Goal: Complete application form

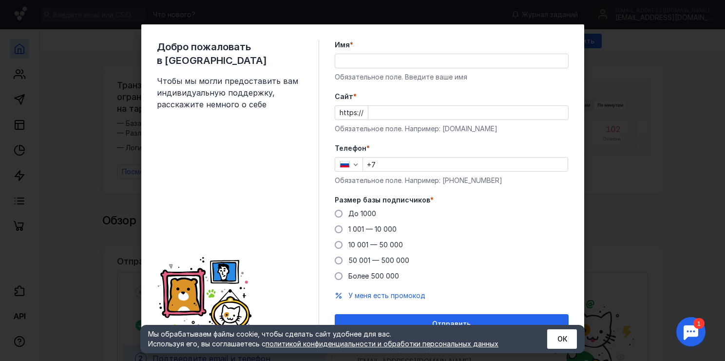
click at [363, 61] on input "Имя *" at bounding box center [451, 61] width 233 height 14
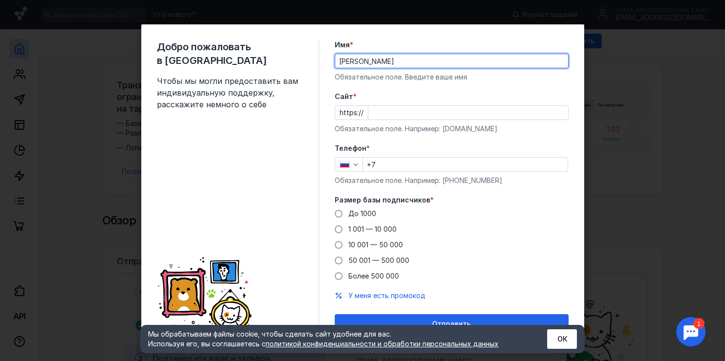
type input "[PERSON_NAME]"
click at [419, 112] on input "Cайт *" at bounding box center [469, 113] width 200 height 14
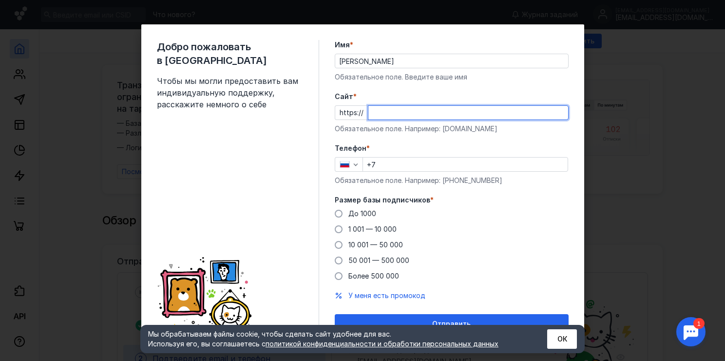
paste input "[DOMAIN_NAME]"
type input "[DOMAIN_NAME]"
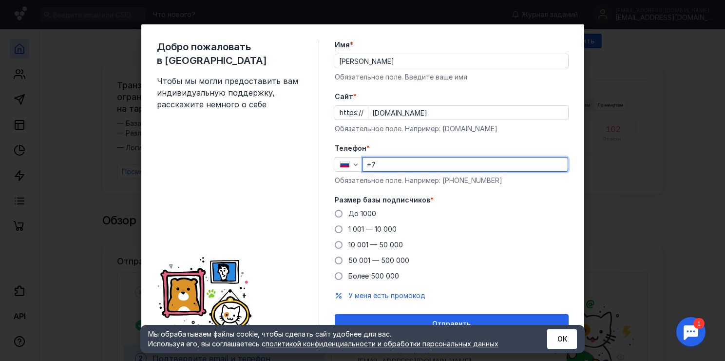
click at [412, 168] on input "+7" at bounding box center [465, 164] width 205 height 14
type input "[PHONE_NUMBER]"
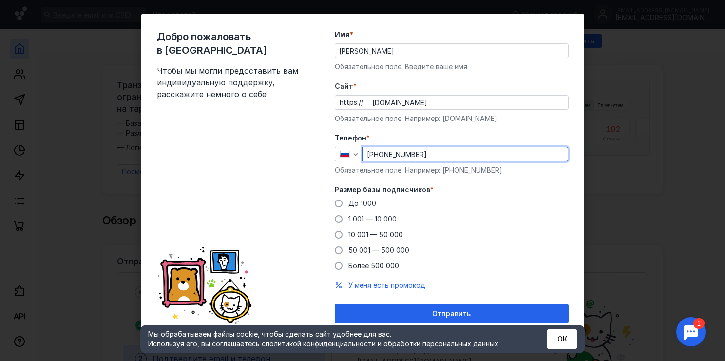
scroll to position [13, 0]
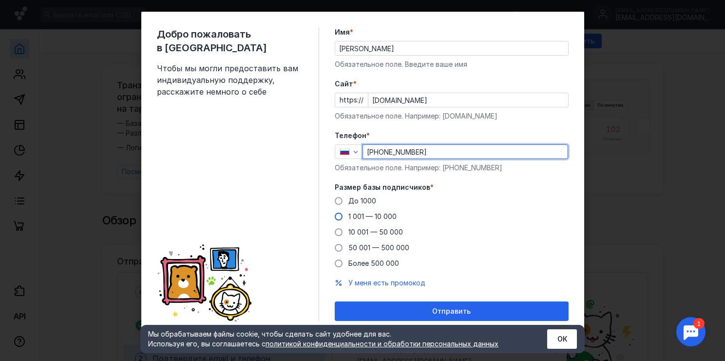
click at [365, 214] on span "1 001 — 10 000" at bounding box center [373, 216] width 48 height 8
click at [0, 0] on input "1 001 — 10 000" at bounding box center [0, 0] width 0 height 0
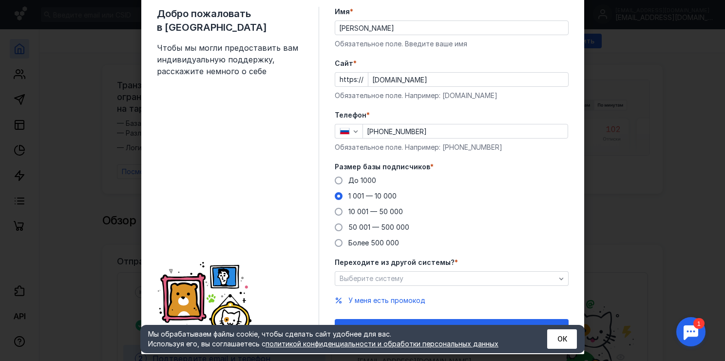
scroll to position [51, 0]
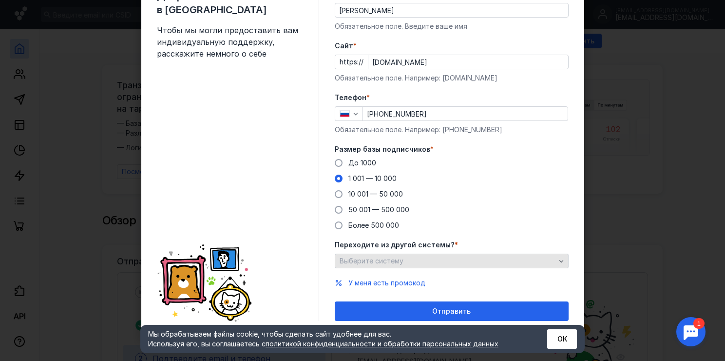
click at [466, 257] on div "Выберите систему" at bounding box center [447, 261] width 221 height 8
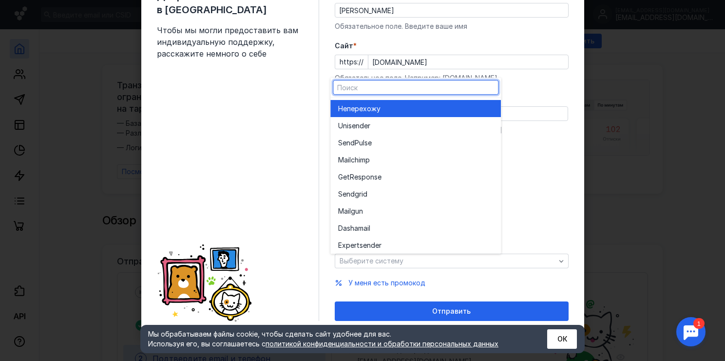
click at [450, 107] on div "Не перехожу" at bounding box center [415, 109] width 155 height 10
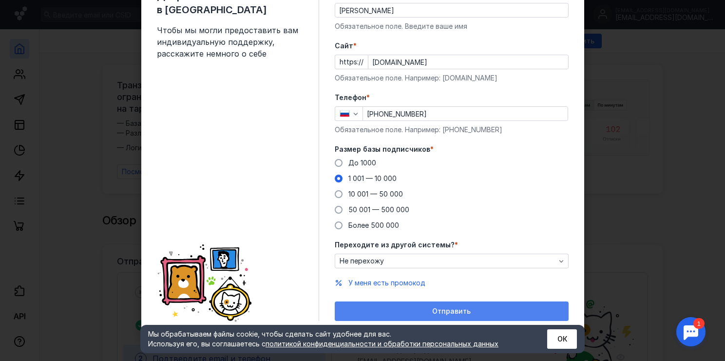
click at [443, 308] on span "Отправить" at bounding box center [451, 311] width 39 height 8
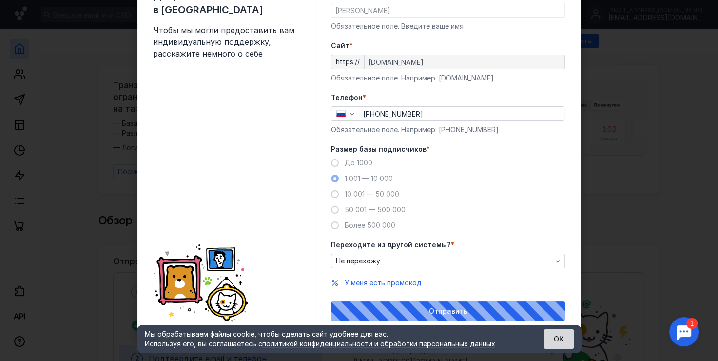
click at [561, 338] on button "ОК" at bounding box center [559, 339] width 30 height 20
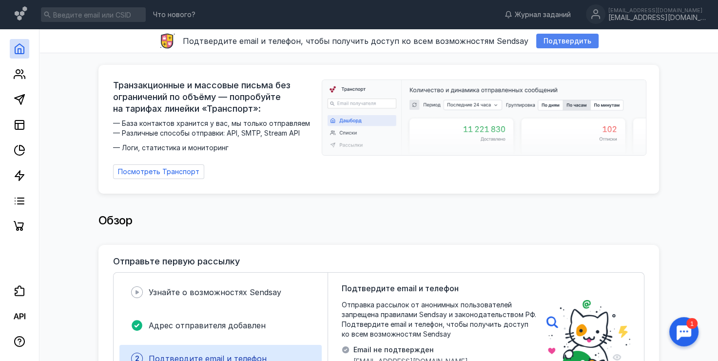
click at [573, 43] on span "Подтвердить" at bounding box center [568, 41] width 48 height 8
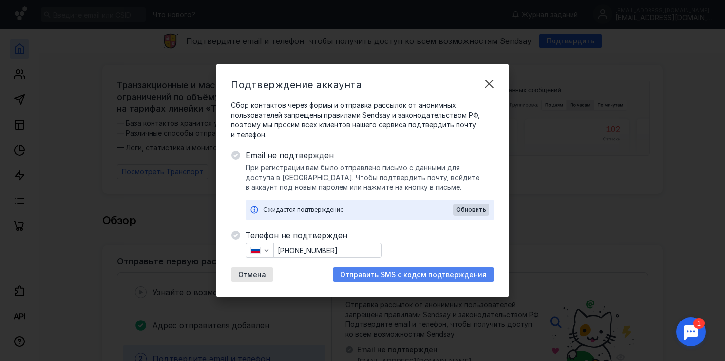
click at [386, 277] on span "Отправить SMS с кодом подтверждения" at bounding box center [413, 275] width 147 height 8
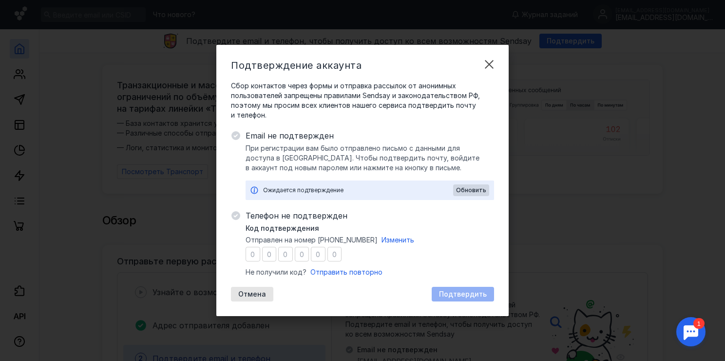
type input "1"
type input "9"
type input "1"
type input "4"
type input "2"
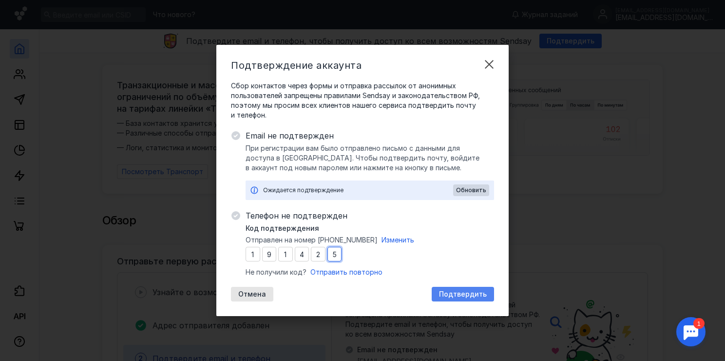
type input "5"
click at [451, 294] on span "Подтвердить" at bounding box center [463, 294] width 48 height 8
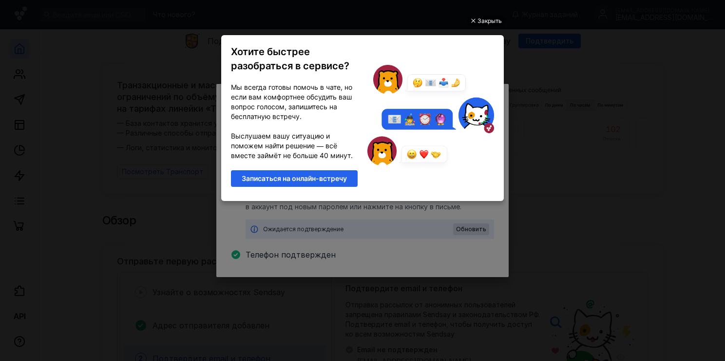
scroll to position [0, 0]
click at [490, 20] on div "Закрыть" at bounding box center [490, 21] width 24 height 11
